Goal: Find specific page/section

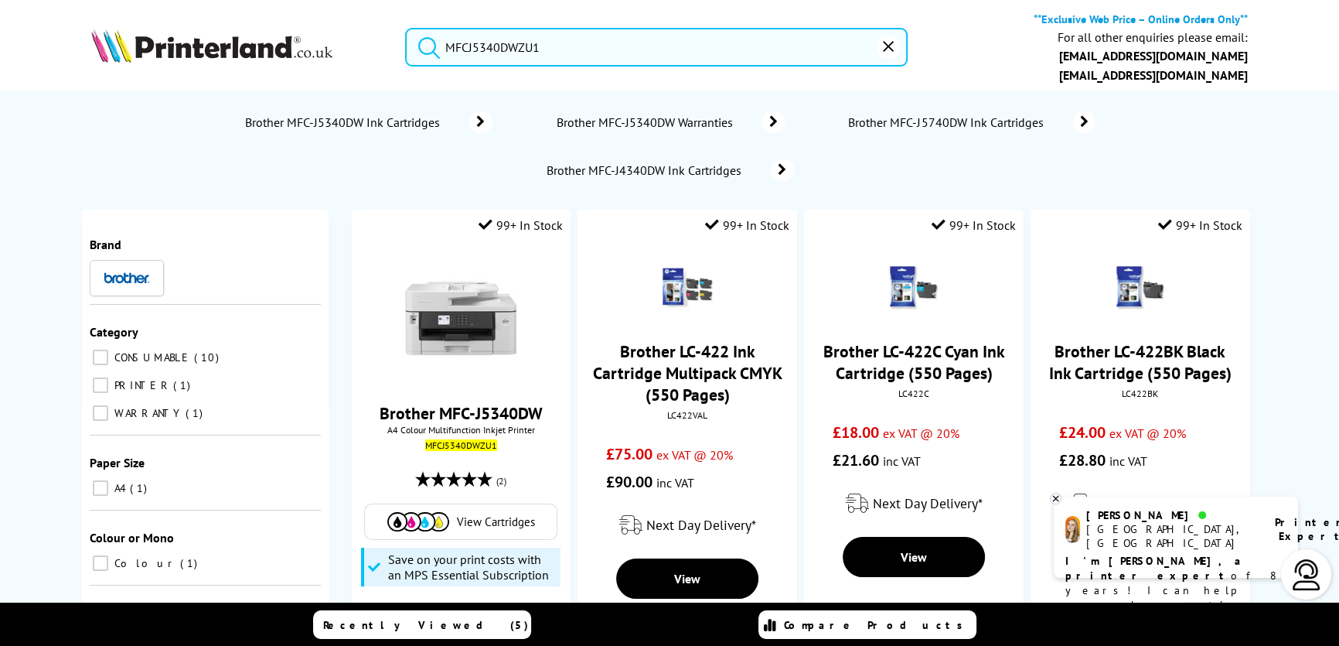
click at [596, 38] on input "MFCJ5340DWZU1" at bounding box center [656, 47] width 503 height 39
drag, startPoint x: 596, startPoint y: 44, endPoint x: 359, endPoint y: 62, distance: 238.1
click at [359, 62] on div "MFCJ5340DWZU1 **Exclusive Web Price – Online Orders Only** For all other enquir…" at bounding box center [669, 51] width 1237 height 79
paste input "EcoTank L3280 A4 Multifunction Wi-Fi Ink Tank Printer"
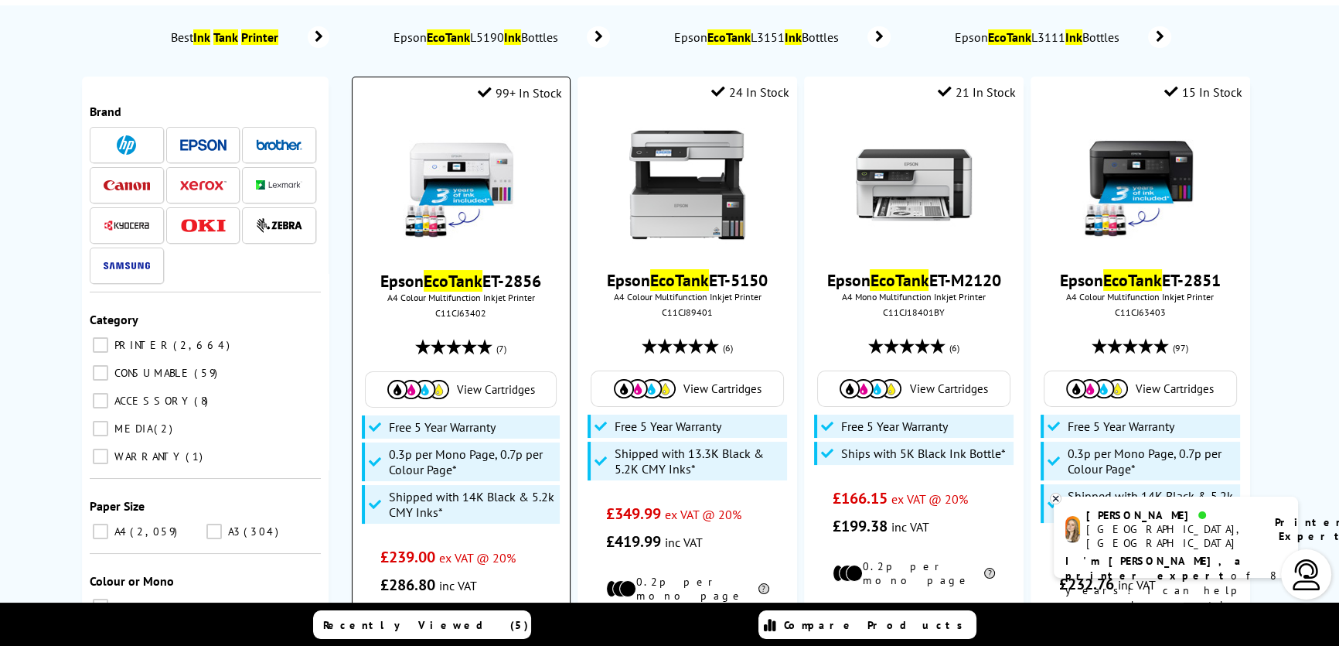
scroll to position [140, 0]
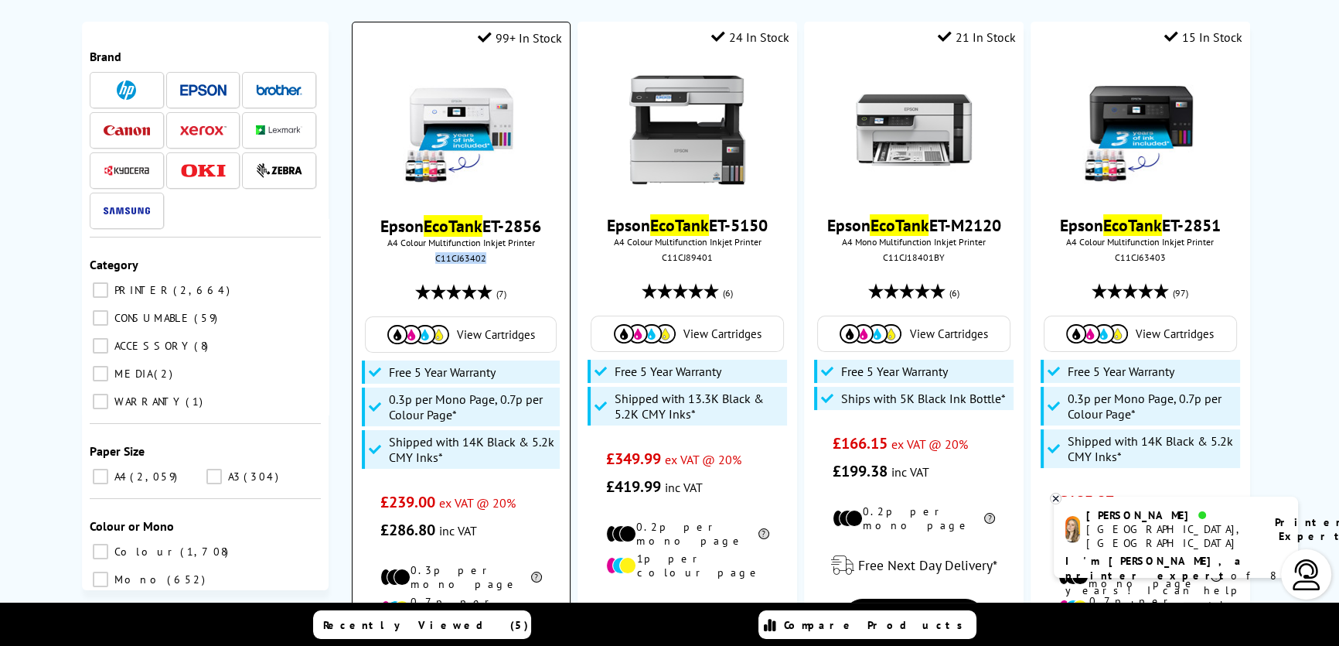
drag, startPoint x: 457, startPoint y: 256, endPoint x: 433, endPoint y: 257, distance: 24.0
click at [433, 257] on div "C11CJ63402" at bounding box center [461, 258] width 194 height 12
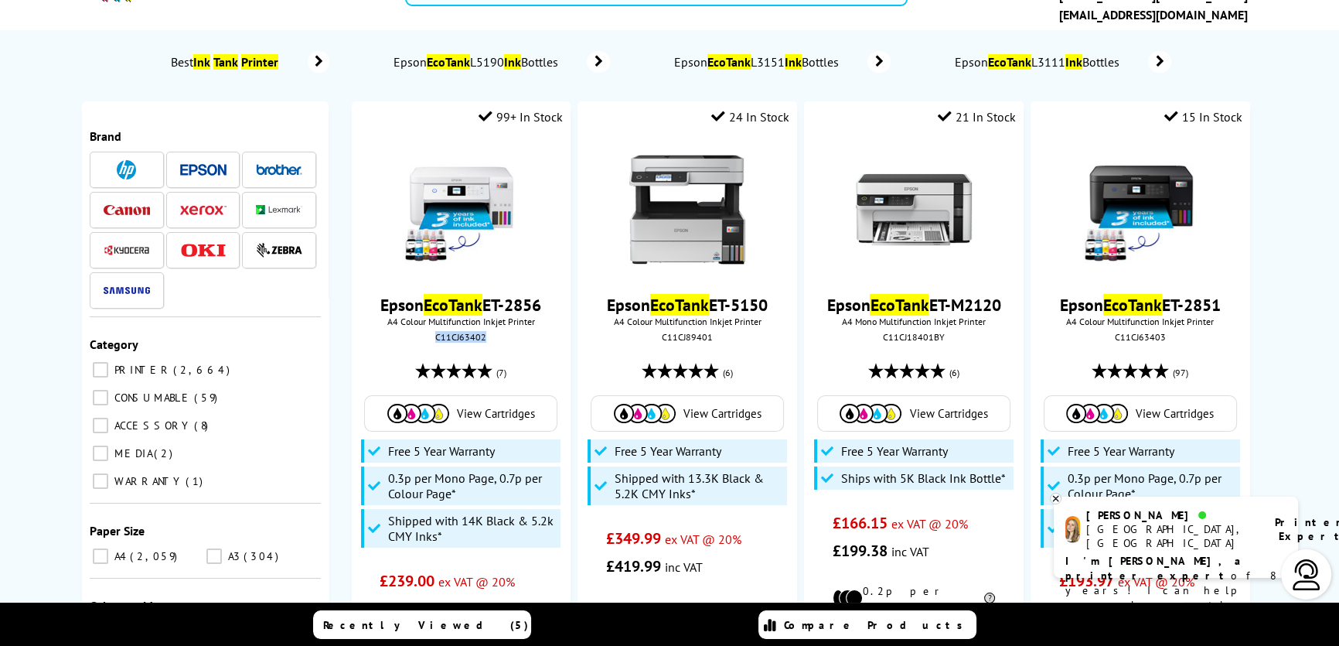
scroll to position [0, 0]
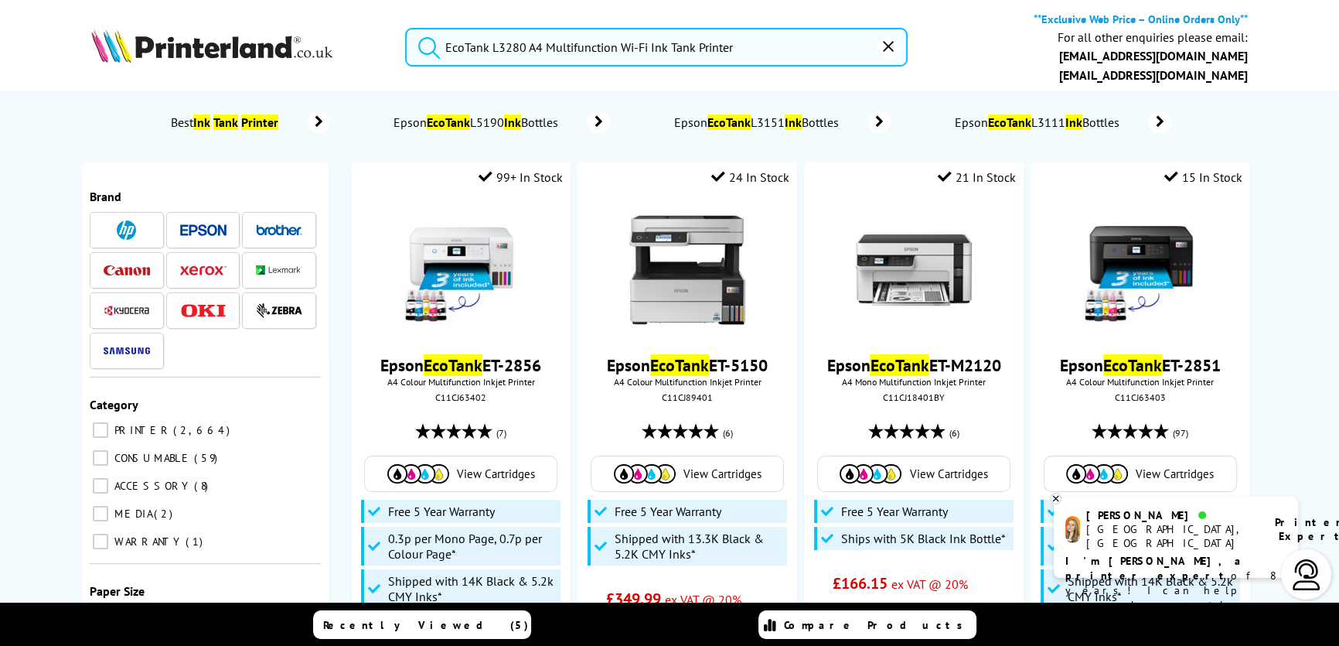
drag, startPoint x: 789, startPoint y: 34, endPoint x: 530, endPoint y: 39, distance: 259.1
click at [529, 38] on input "EcoTank L3280 A4 Multifunction Wi-Fi Ink Tank Printer" at bounding box center [656, 47] width 503 height 39
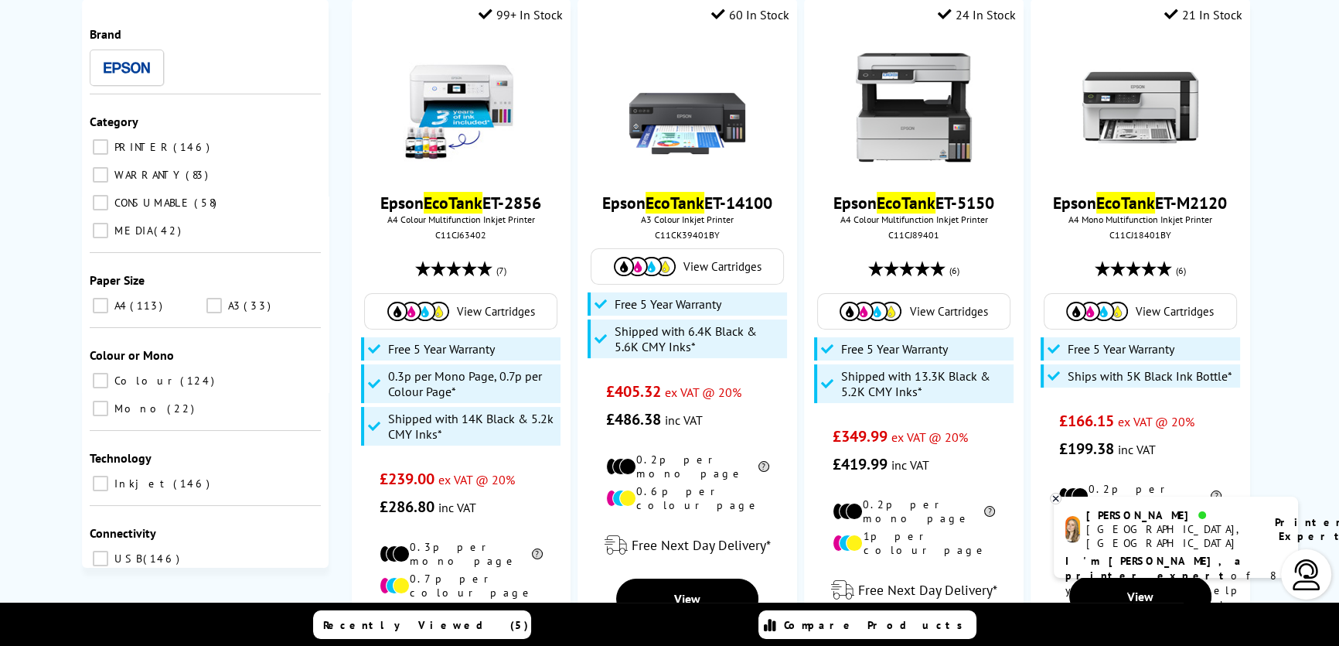
scroll to position [210, 0]
type input "EcoTank L3280"
